Goal: Task Accomplishment & Management: Manage account settings

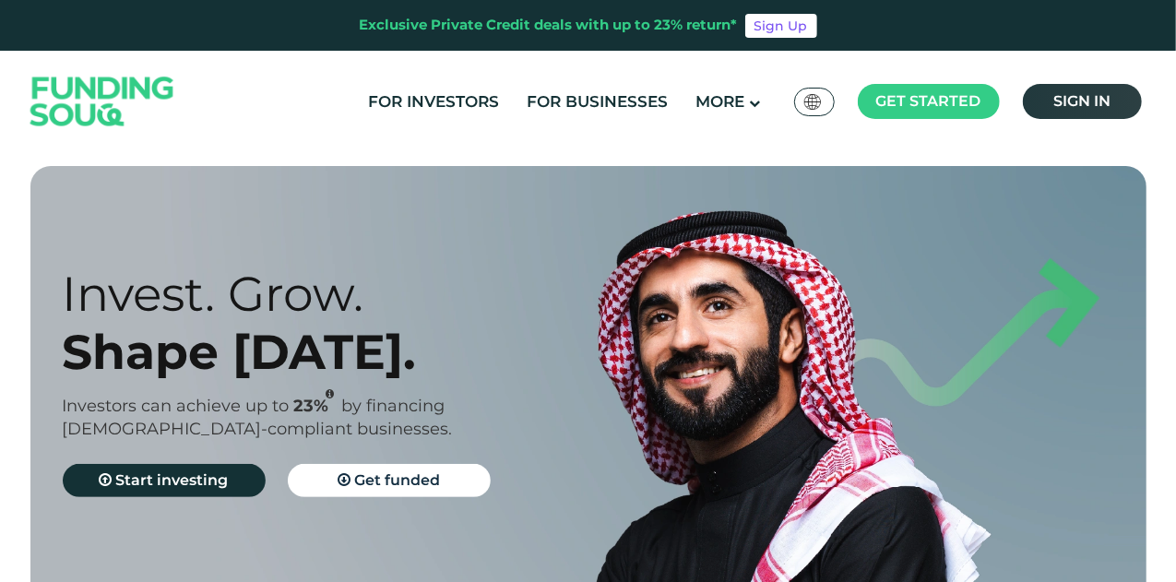
click at [1110, 108] on link "Sign in" at bounding box center [1081, 101] width 119 height 35
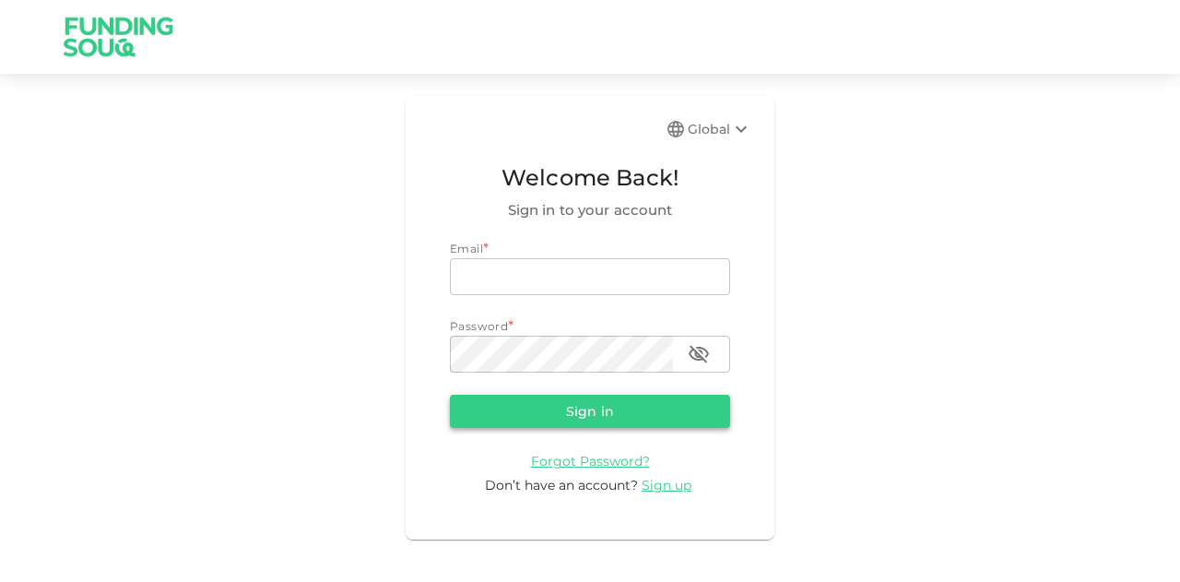
type input "mohanad.y.yasin@hotmail.com"
click at [610, 411] on button "Sign in" at bounding box center [590, 411] width 280 height 33
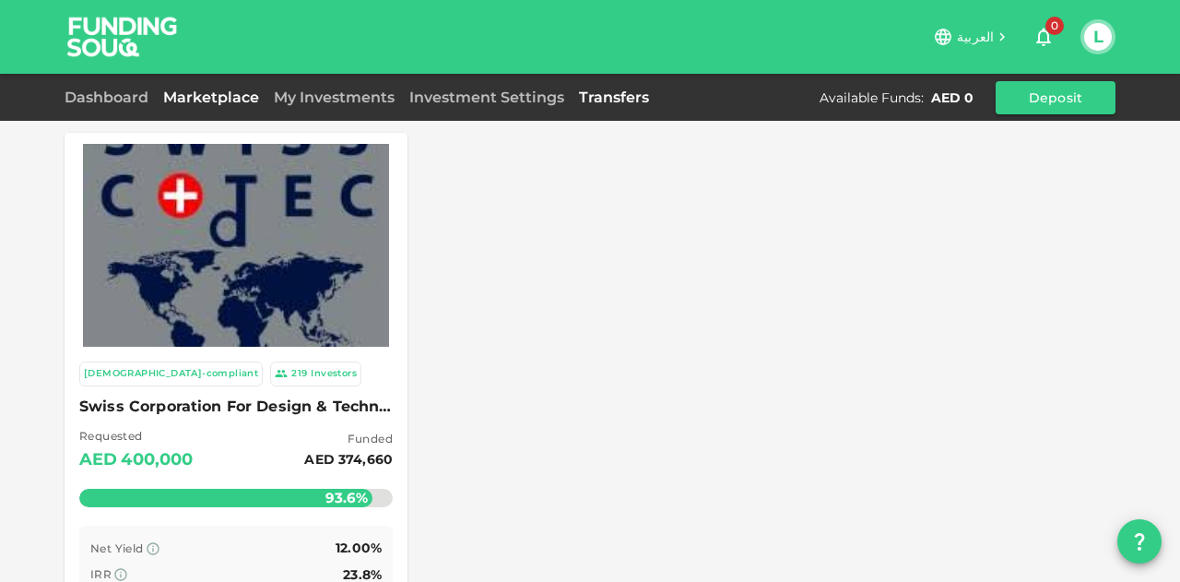
click at [586, 104] on link "Transfers" at bounding box center [614, 98] width 85 height 18
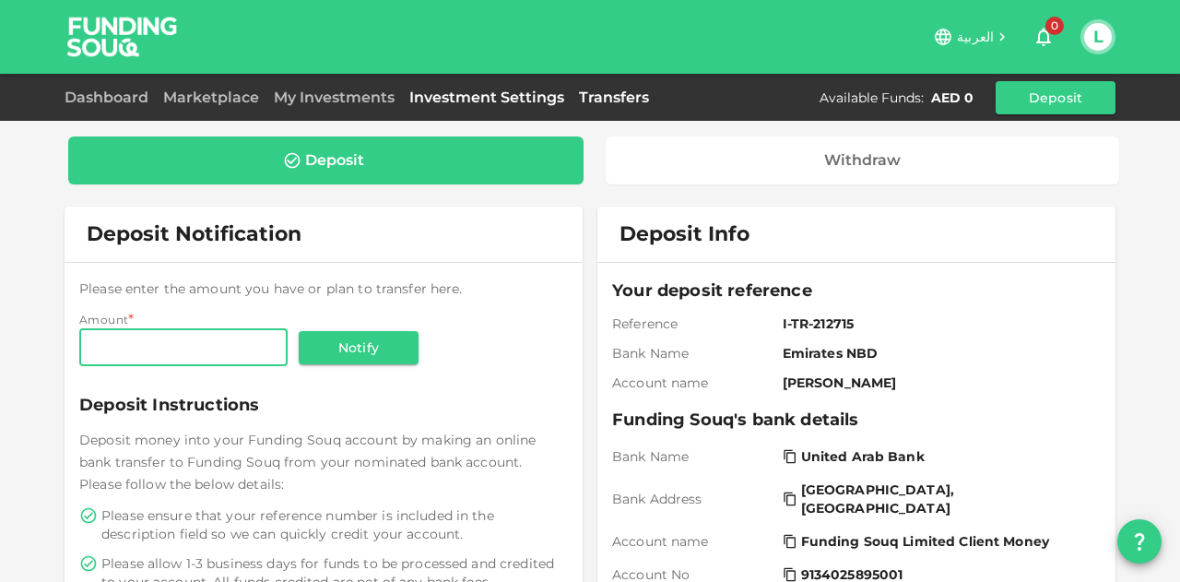
click at [490, 101] on link "Investment Settings" at bounding box center [487, 98] width 170 height 18
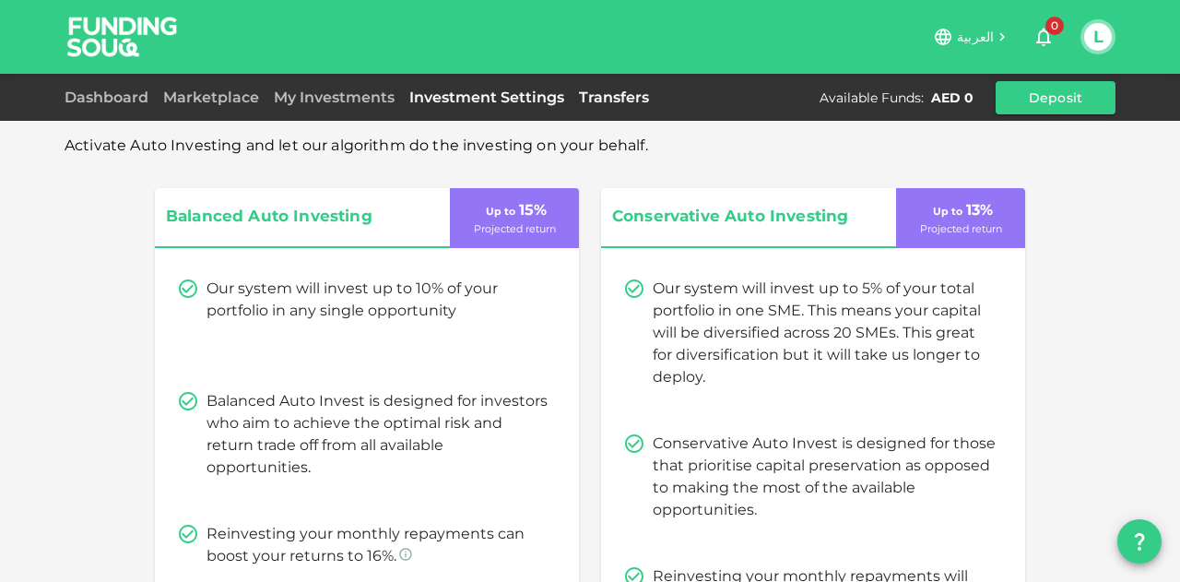
click at [606, 93] on link "Transfers" at bounding box center [614, 98] width 85 height 18
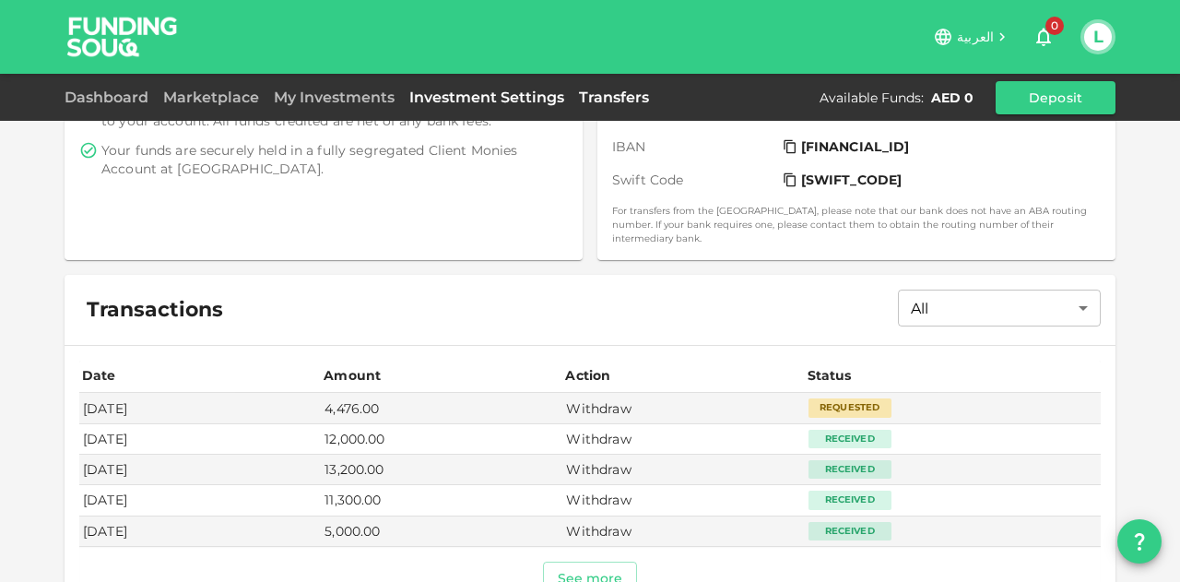
click at [461, 89] on link "Investment Settings" at bounding box center [487, 98] width 170 height 18
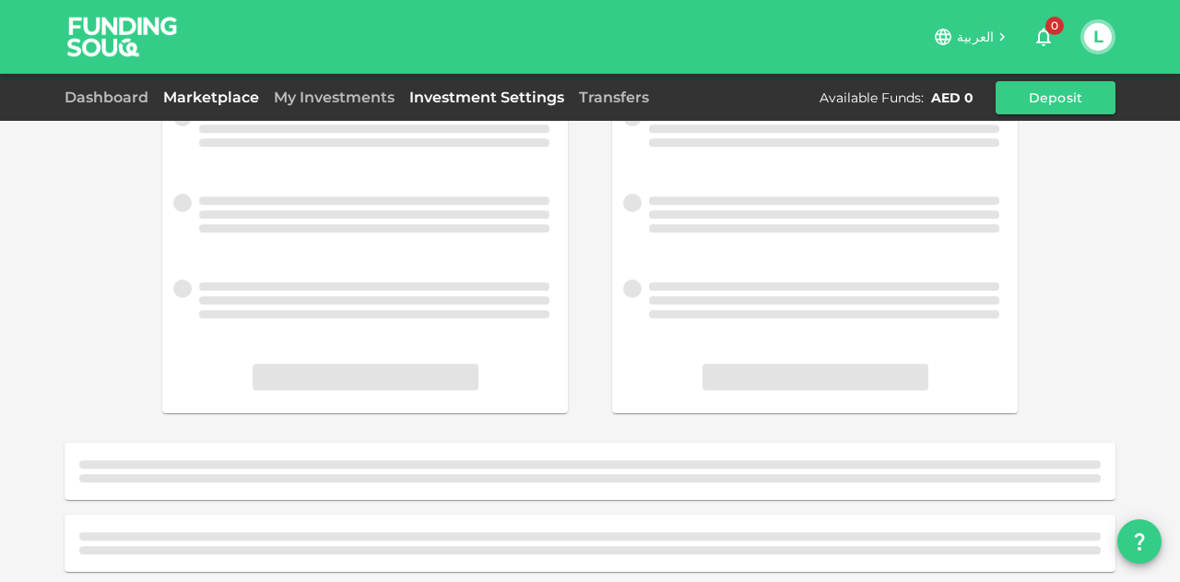
click at [250, 92] on link "Marketplace" at bounding box center [211, 98] width 111 height 18
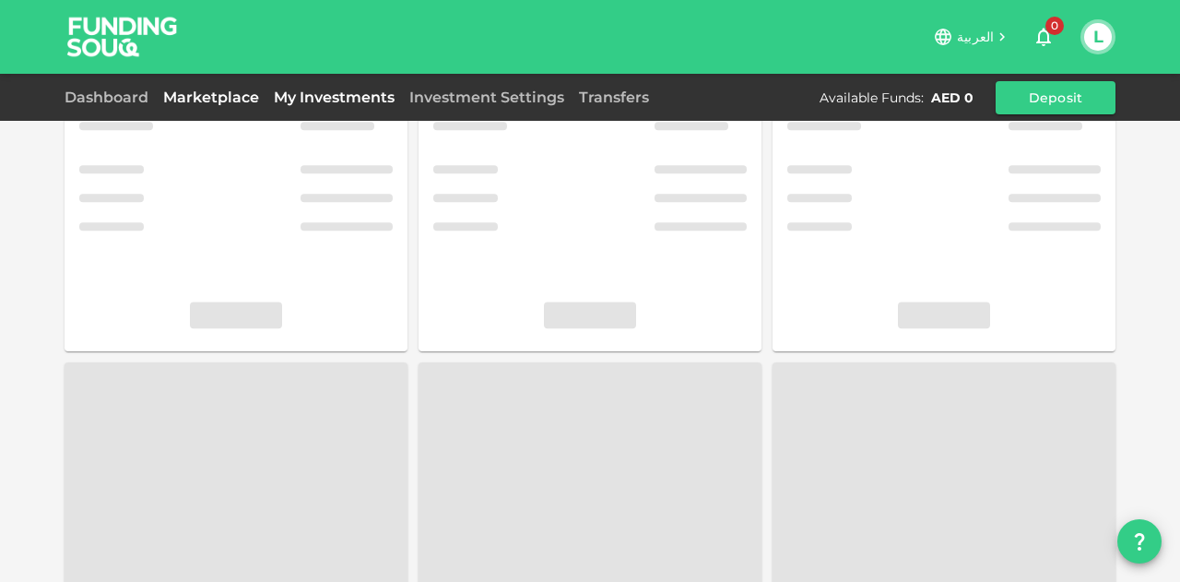
click at [319, 93] on link "My Investments" at bounding box center [334, 98] width 136 height 18
